Goal: Navigation & Orientation: Find specific page/section

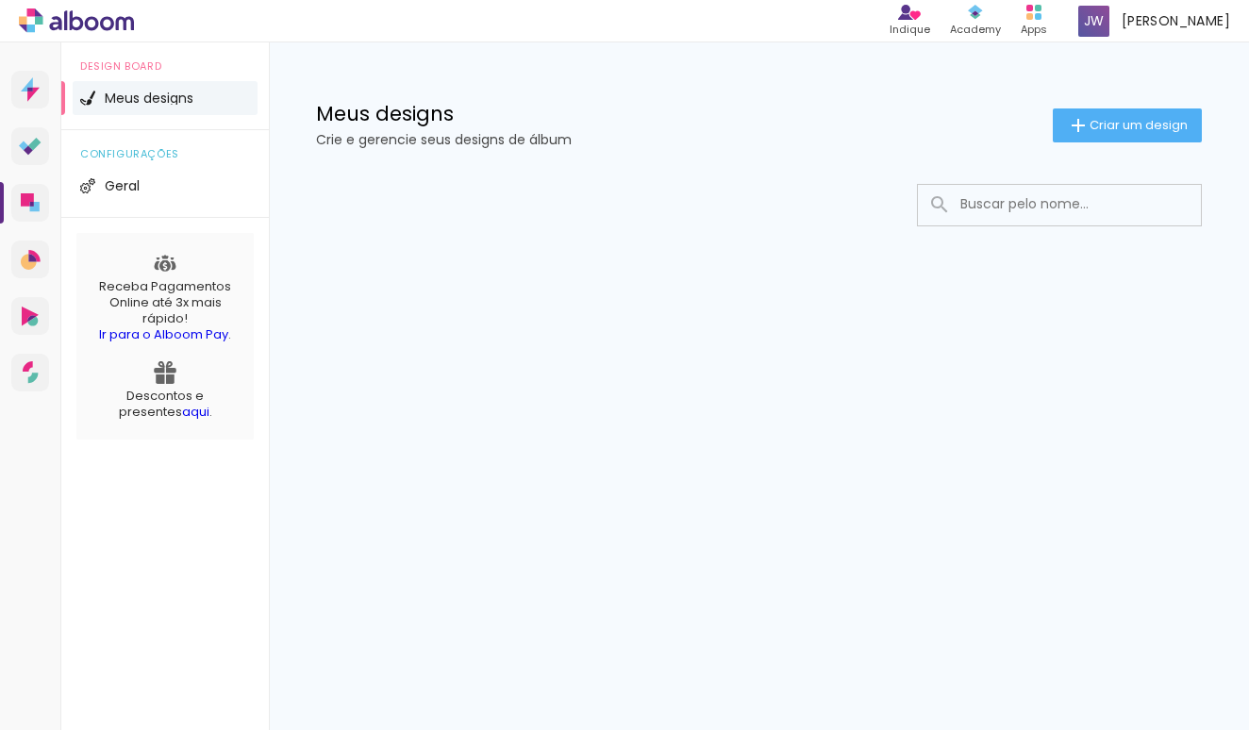
drag, startPoint x: 952, startPoint y: 408, endPoint x: 897, endPoint y: 408, distance: 54.7
click at [943, 408] on div "Prosite Website + Landing pages Proof Sistema de seleção e venda de fotos Desig…" at bounding box center [624, 386] width 1249 height 688
click at [80, 29] on icon at bounding box center [77, 20] width 14 height 20
